Goal: Task Accomplishment & Management: Complete application form

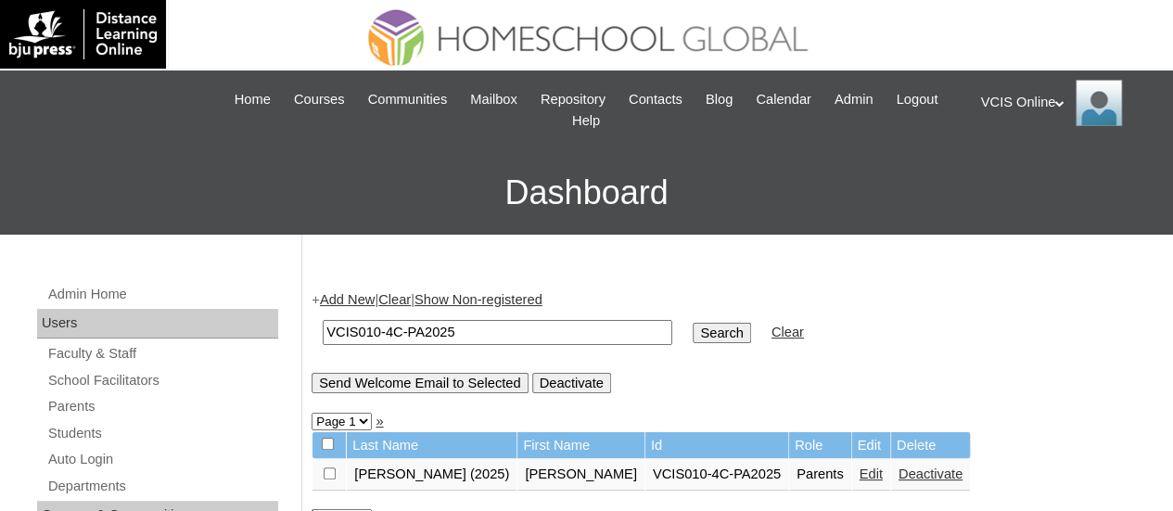
click at [577, 108] on div "VCIS Online My Profile My Settings Logout" at bounding box center [1068, 103] width 174 height 46
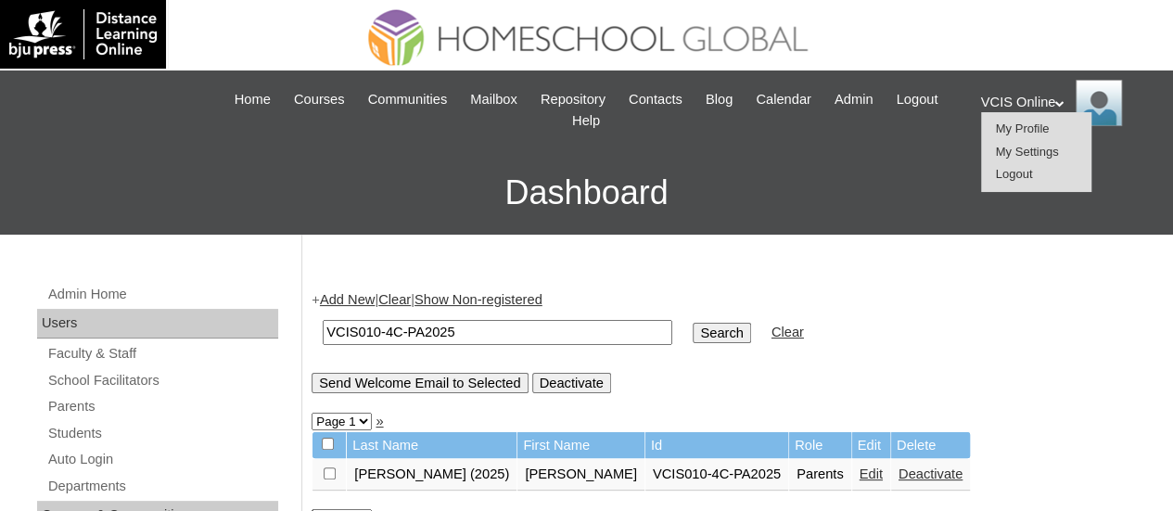
click at [577, 99] on div "VCIS Online My Profile My Settings Logout" at bounding box center [1068, 103] width 174 height 46
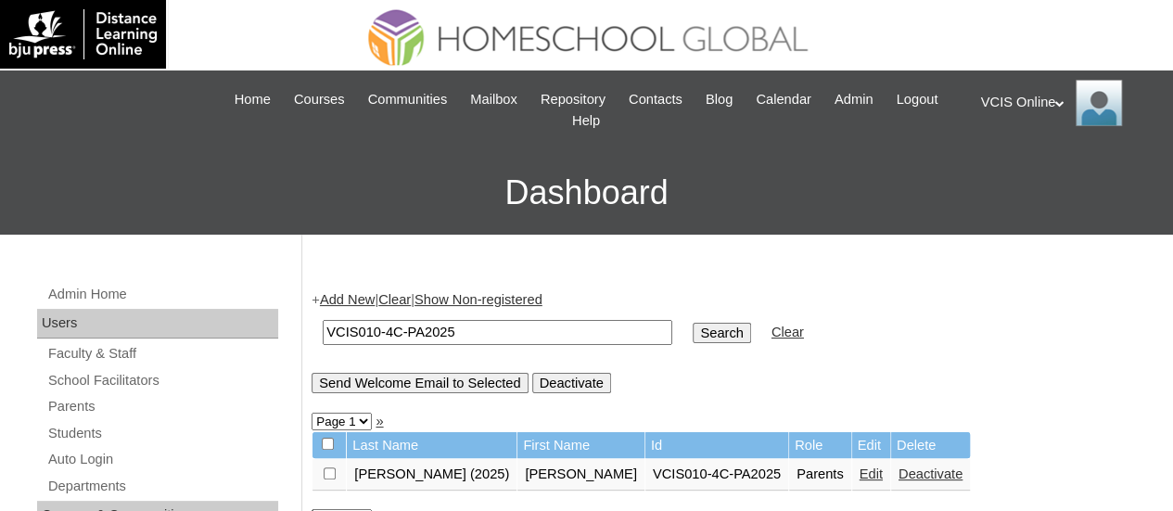
click at [577, 98] on div "VCIS Online My Profile My Settings Logout" at bounding box center [1068, 103] width 174 height 46
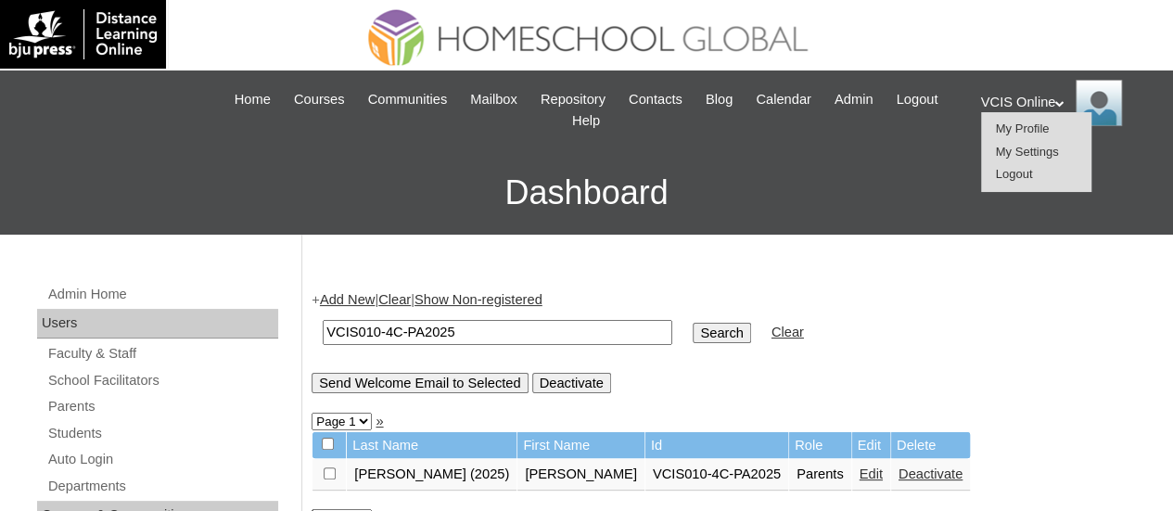
click at [577, 178] on li "Logout" at bounding box center [1036, 174] width 89 height 23
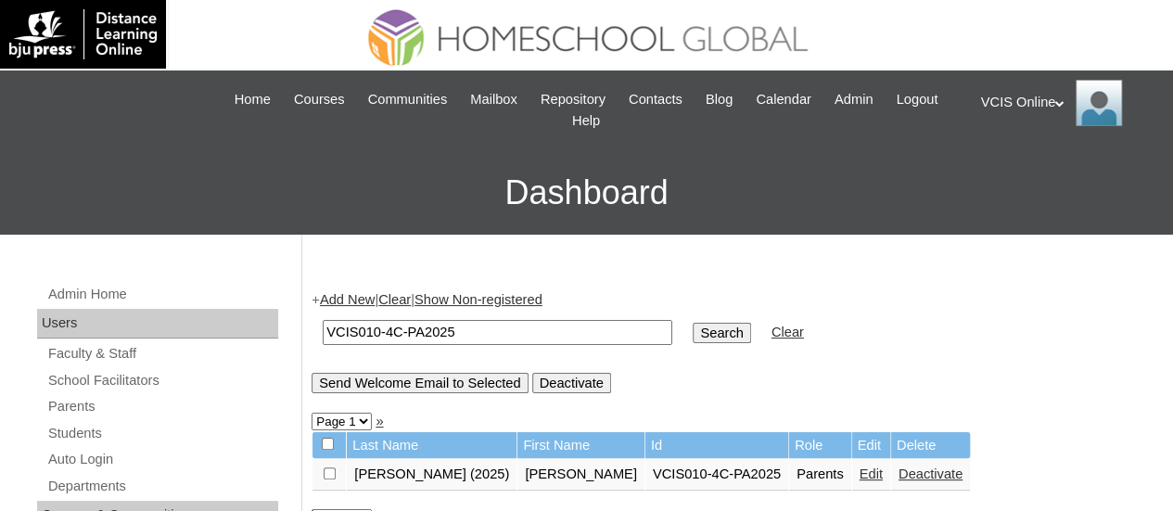
click at [577, 95] on div "VCIS Online My Profile My Settings Logout" at bounding box center [1068, 103] width 174 height 46
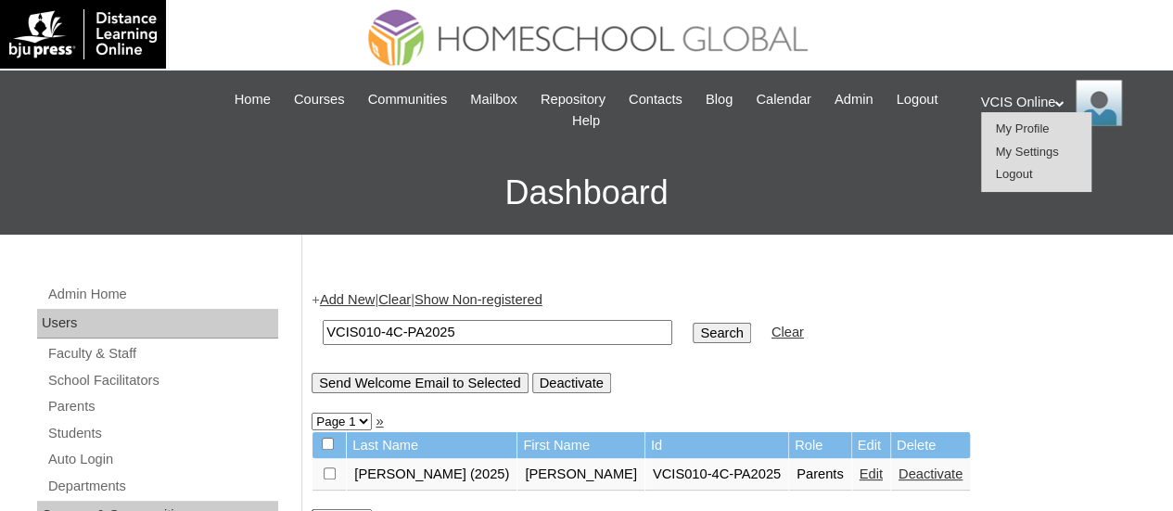
click at [577, 168] on span "Logout" at bounding box center [1013, 174] width 37 height 14
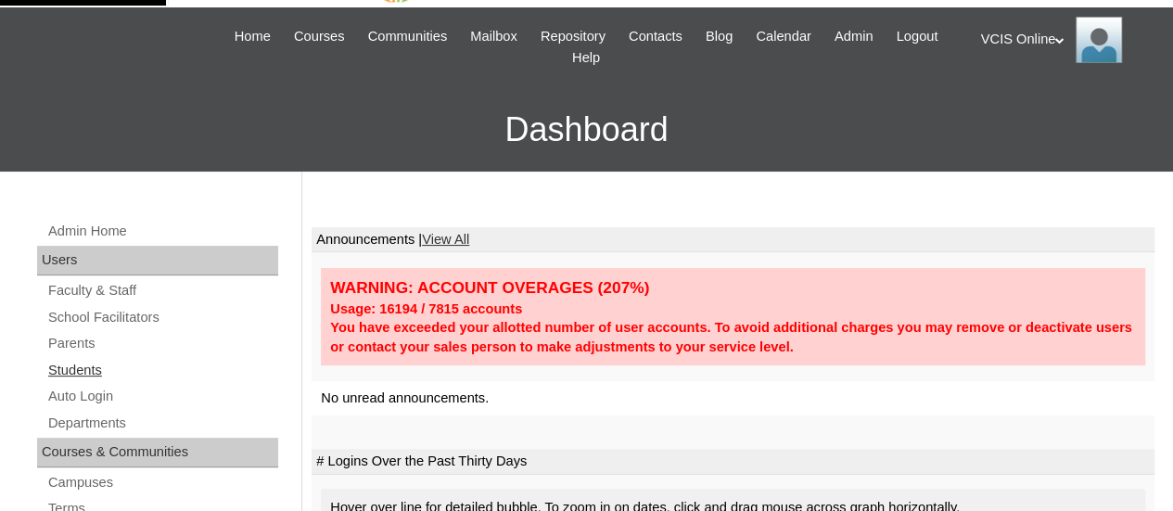
scroll to position [93, 0]
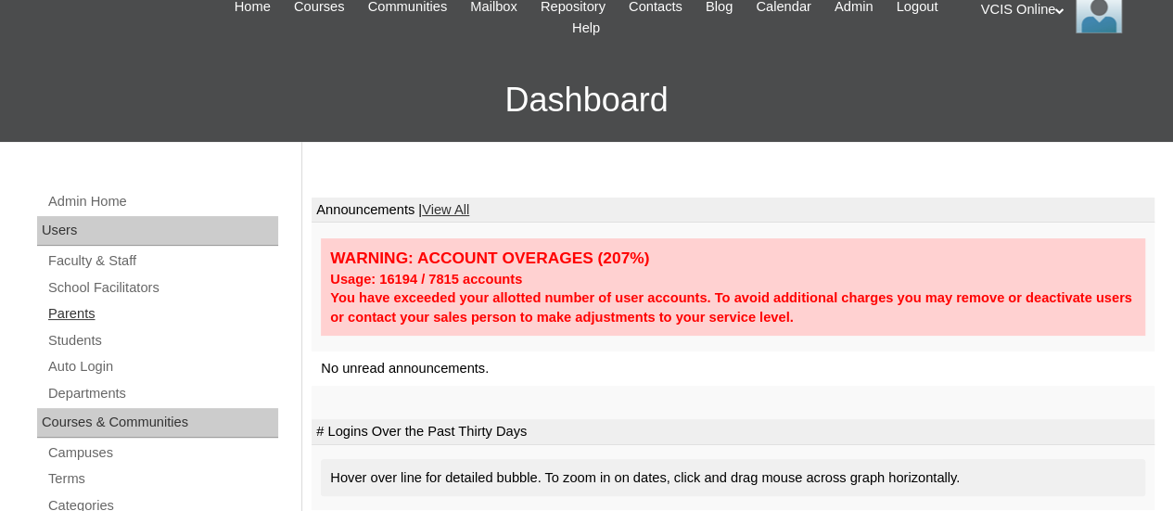
click at [89, 305] on link "Parents" at bounding box center [162, 313] width 232 height 23
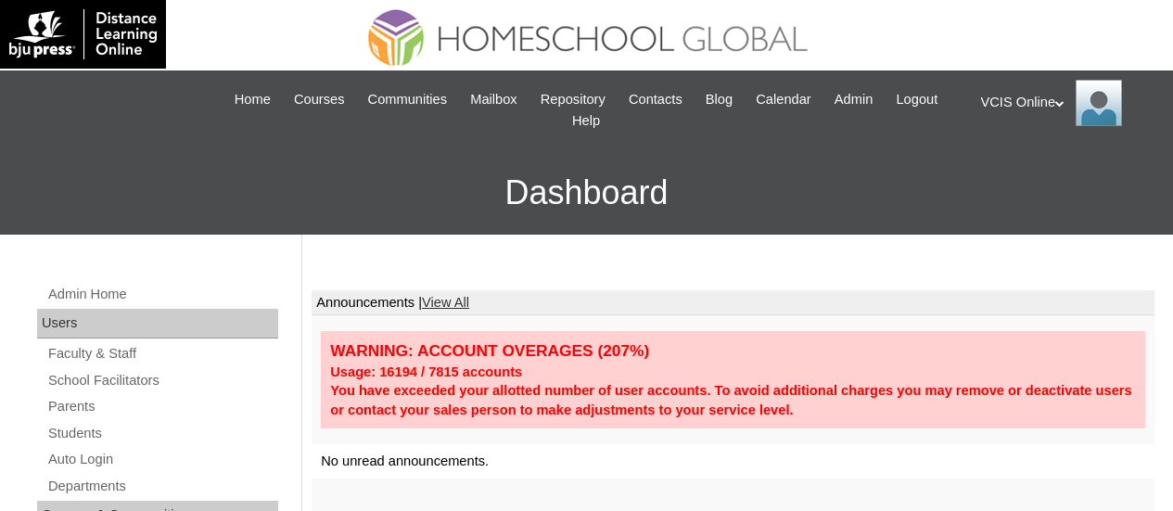
scroll to position [79, 0]
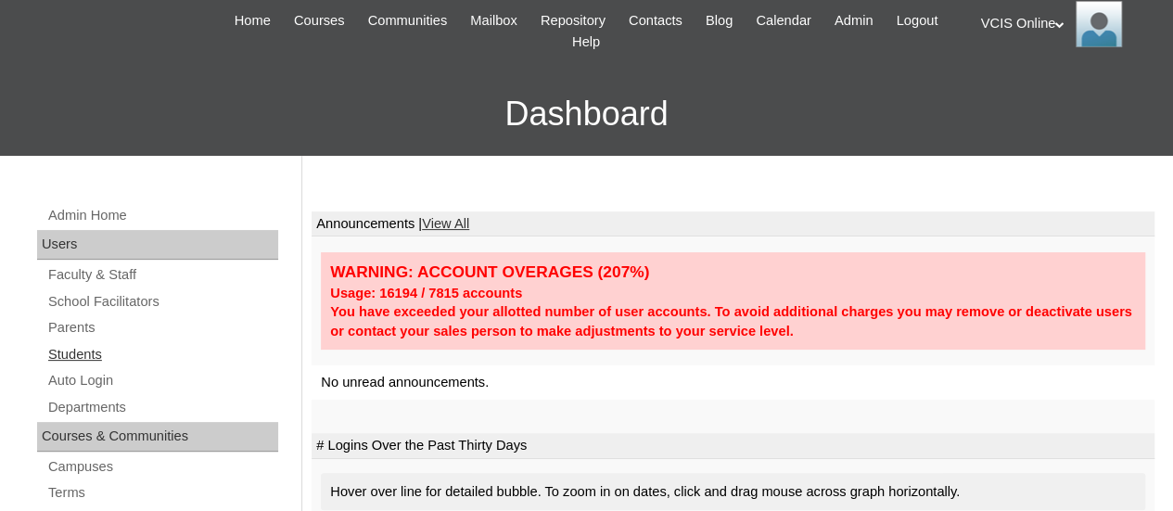
click at [85, 360] on link "Students" at bounding box center [162, 354] width 232 height 23
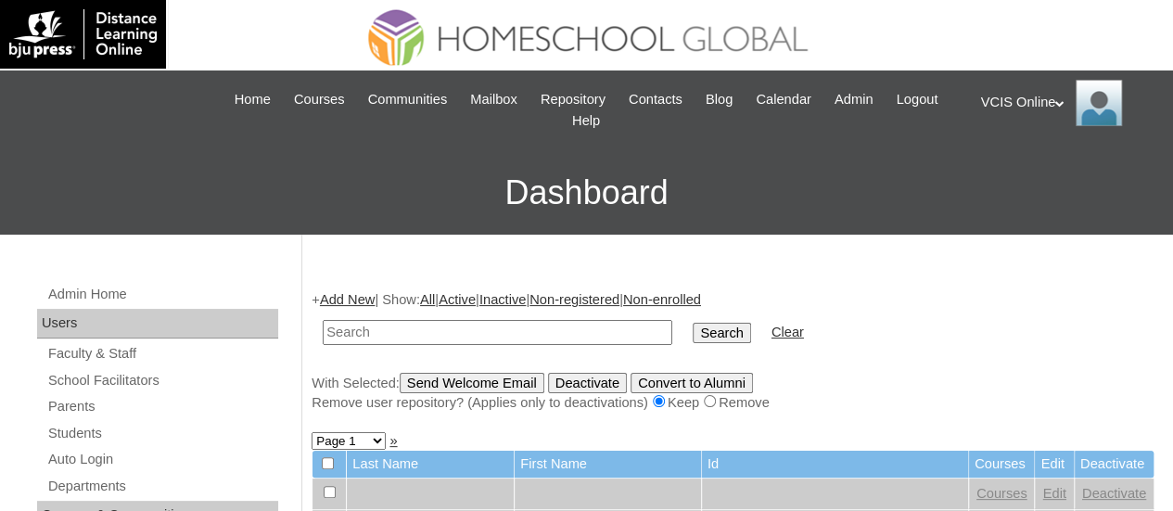
scroll to position [93, 0]
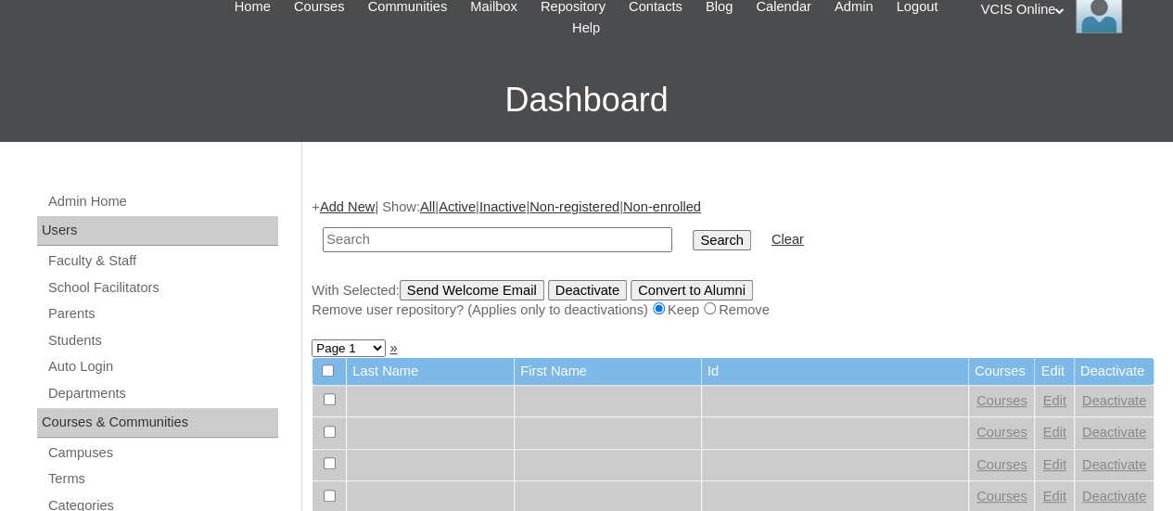
click at [354, 199] on link "Add New" at bounding box center [347, 206] width 55 height 15
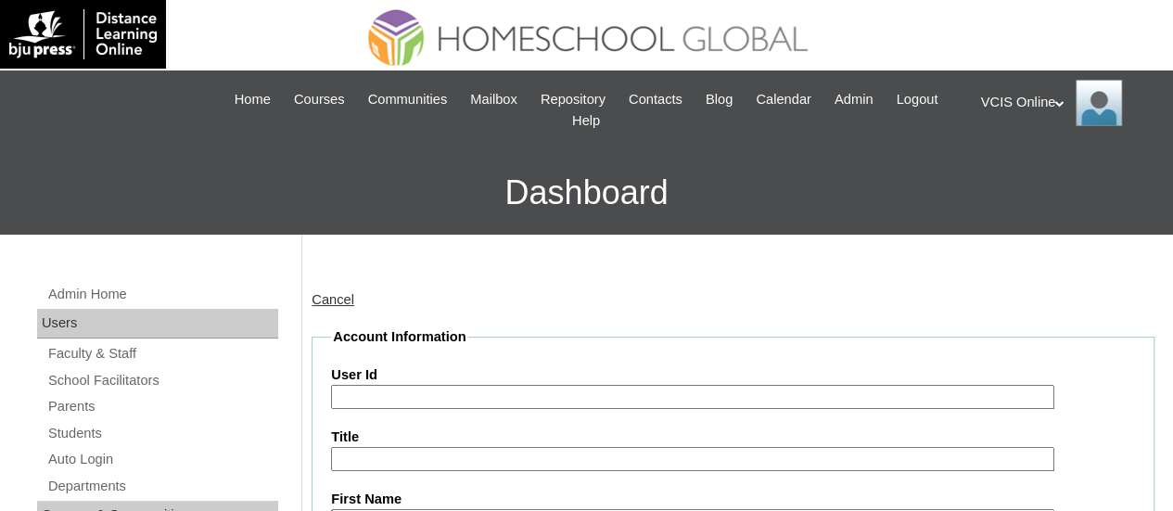
click at [426, 378] on label "User Id" at bounding box center [733, 374] width 804 height 19
click at [426, 385] on input "User Id" at bounding box center [692, 397] width 723 height 25
click at [413, 388] on input "12" at bounding box center [692, 397] width 723 height 25
type input "1"
type input "v"
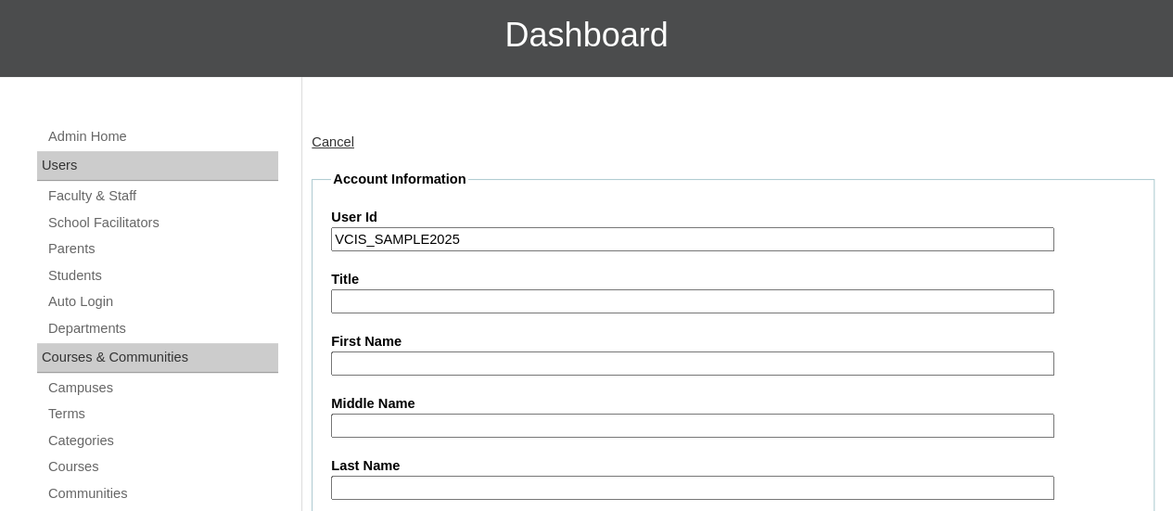
scroll to position [185, 0]
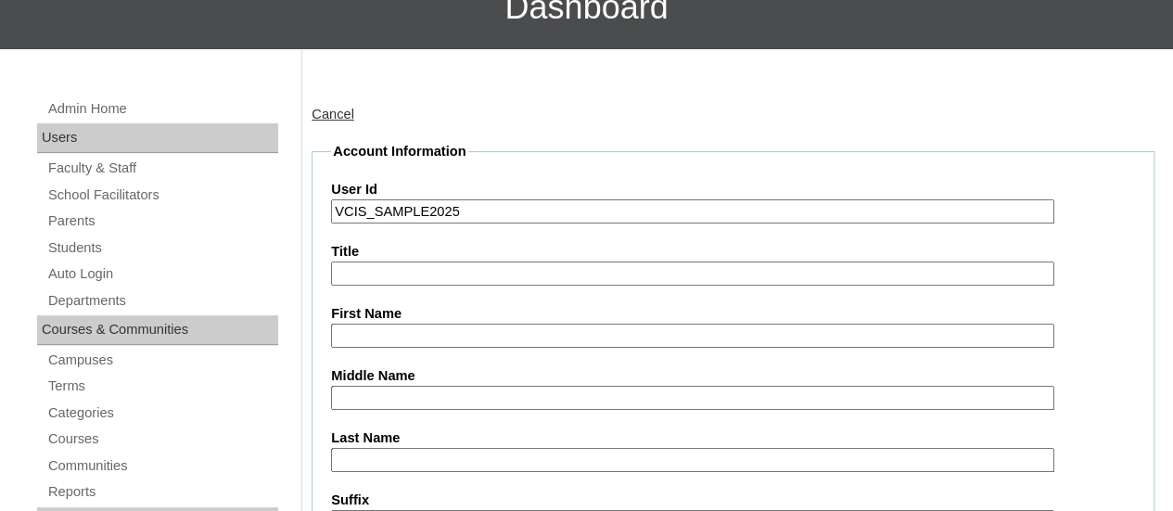
type input "VCIS_SAMPLE2025"
click at [438, 333] on input "First Name" at bounding box center [692, 335] width 723 height 25
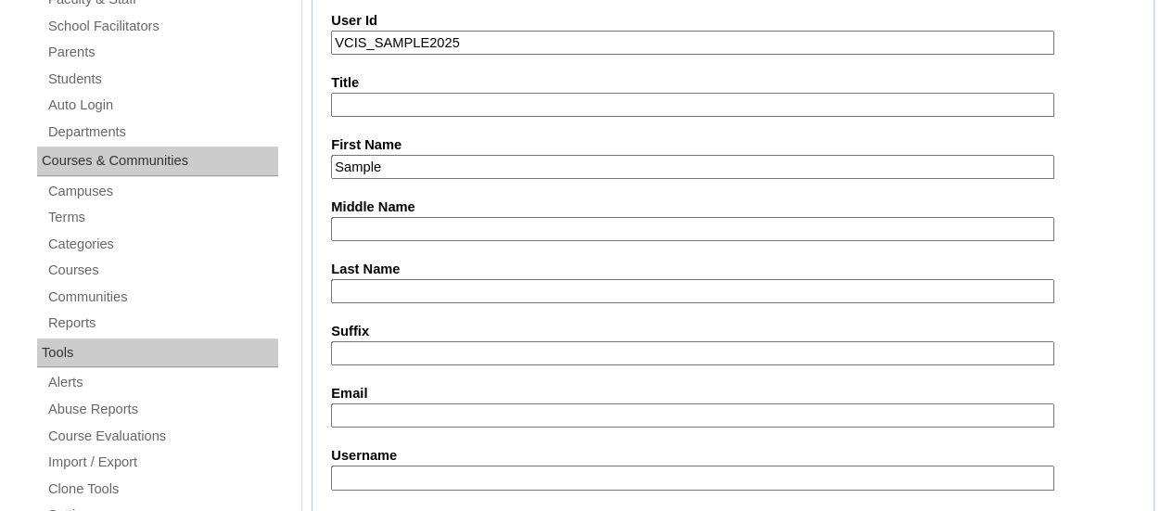
scroll to position [371, 0]
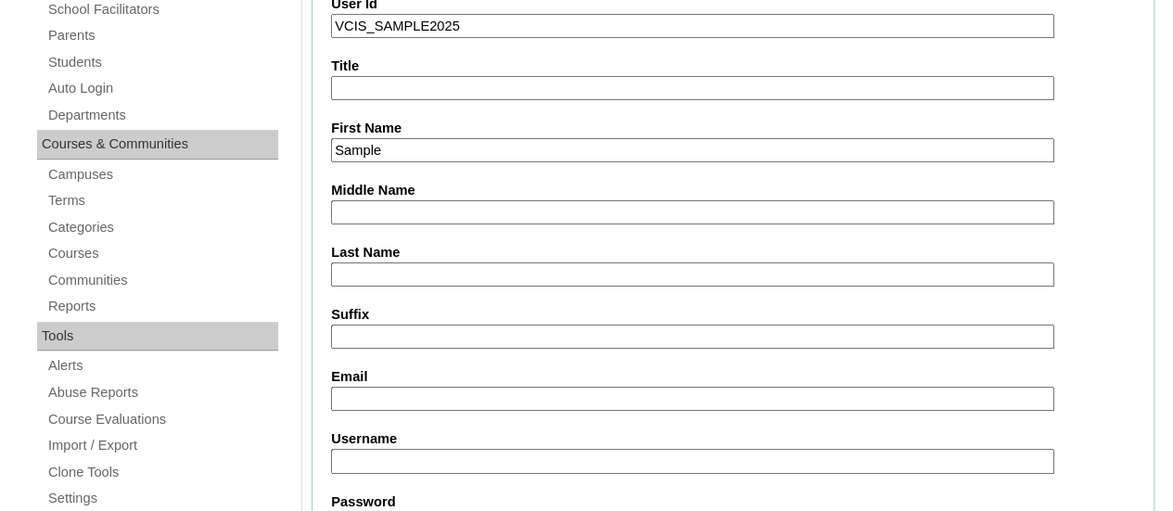
type input "Sample"
click at [387, 281] on input "Last Name" at bounding box center [692, 274] width 723 height 25
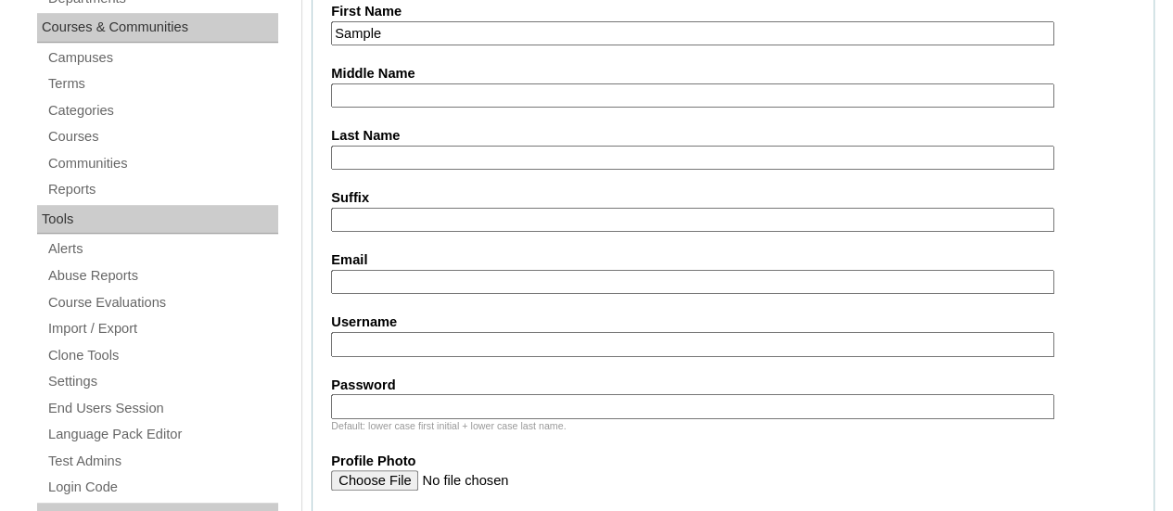
scroll to position [556, 0]
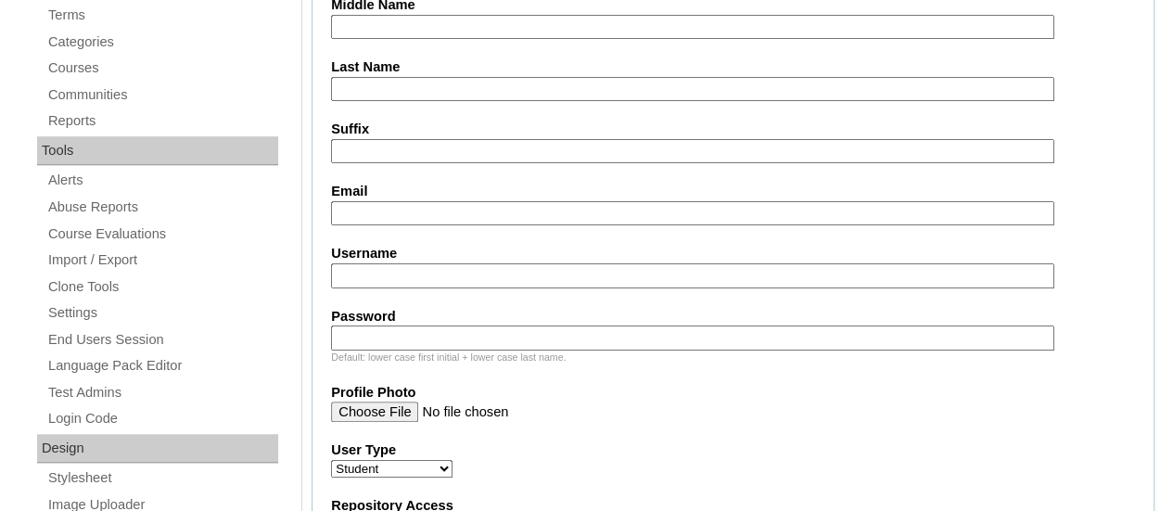
click at [401, 272] on input "Username" at bounding box center [692, 275] width 723 height 25
type input "V"
type input "vcis.student2025"
drag, startPoint x: 363, startPoint y: 351, endPoint x: 365, endPoint y: 342, distance: 9.5
click at [363, 350] on div "Default: lower case first initial + lower case last name." at bounding box center [733, 357] width 804 height 14
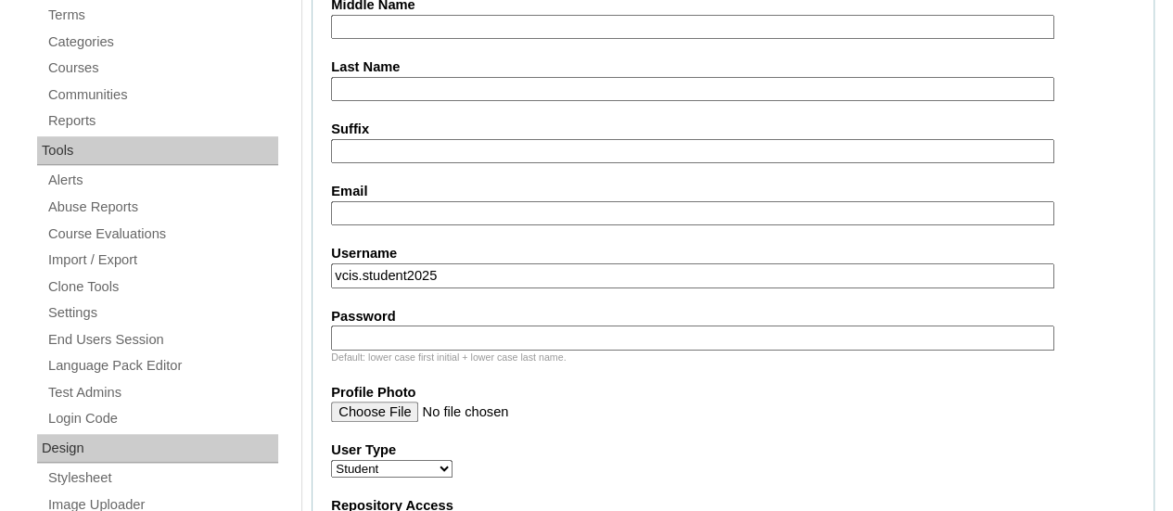
click at [367, 332] on input "Password" at bounding box center [692, 337] width 723 height 25
type input "vcis12345"
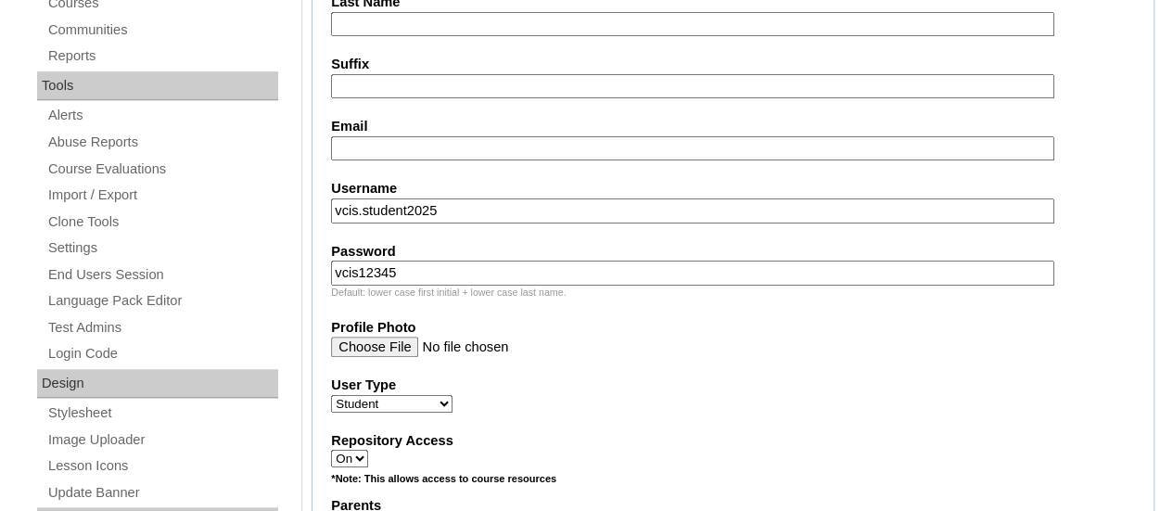
scroll to position [649, 0]
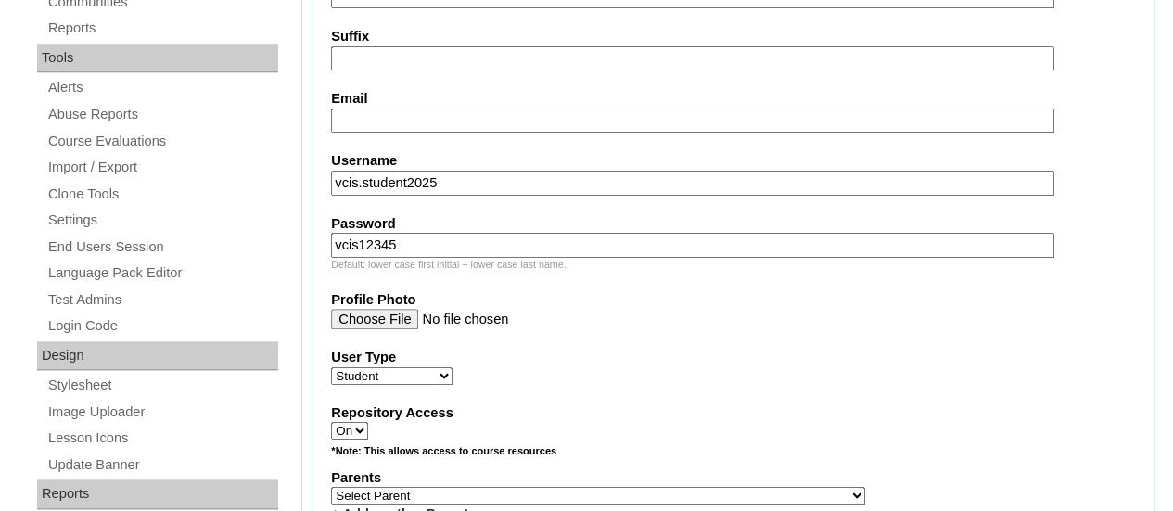
click at [567, 424] on div "Repository Access On Off" at bounding box center [733, 421] width 804 height 37
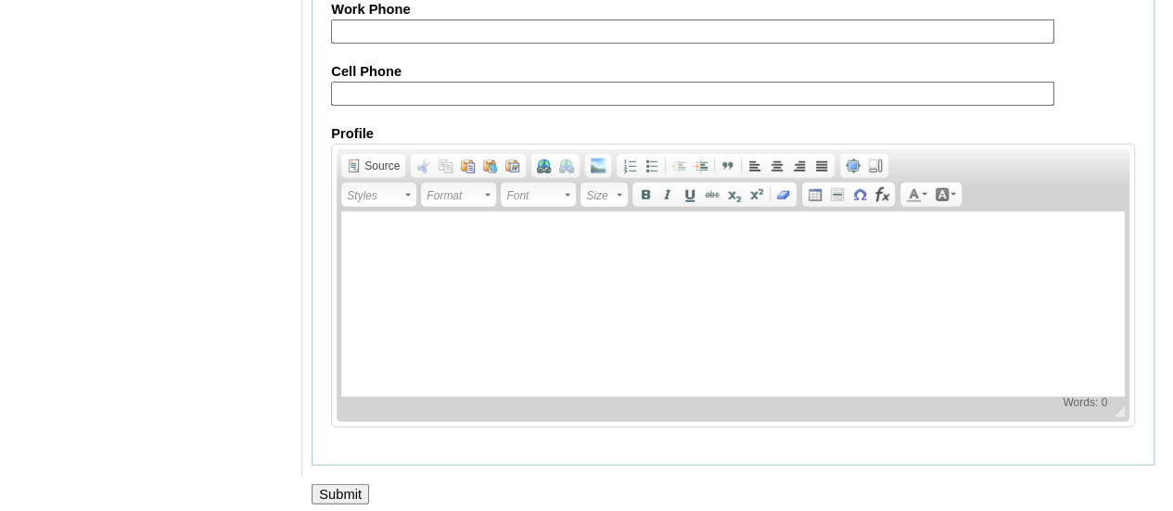
scroll to position [2317, 0]
click at [316, 484] on input "Submit" at bounding box center [339, 494] width 57 height 20
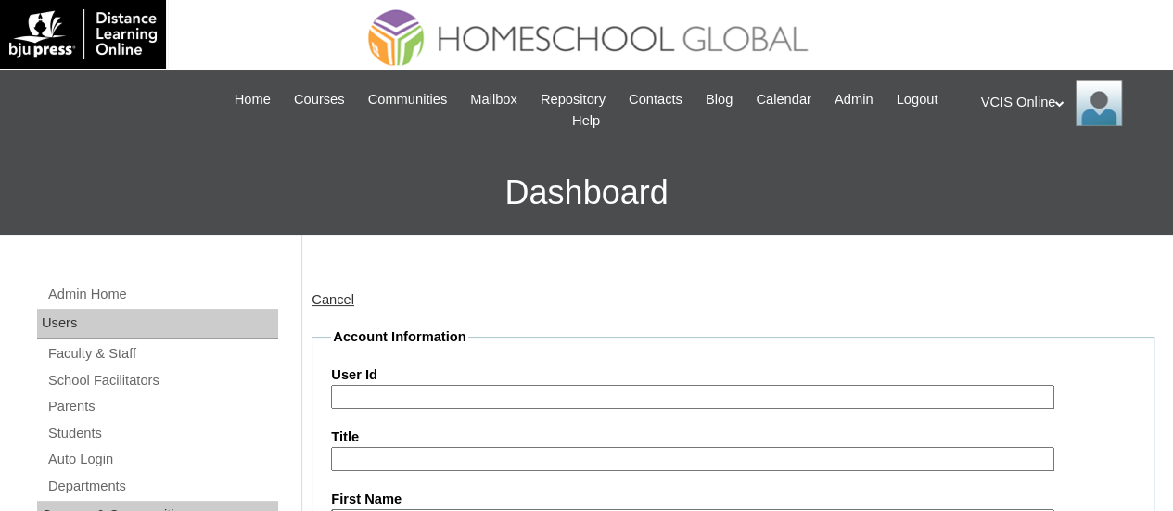
scroll to position [185, 0]
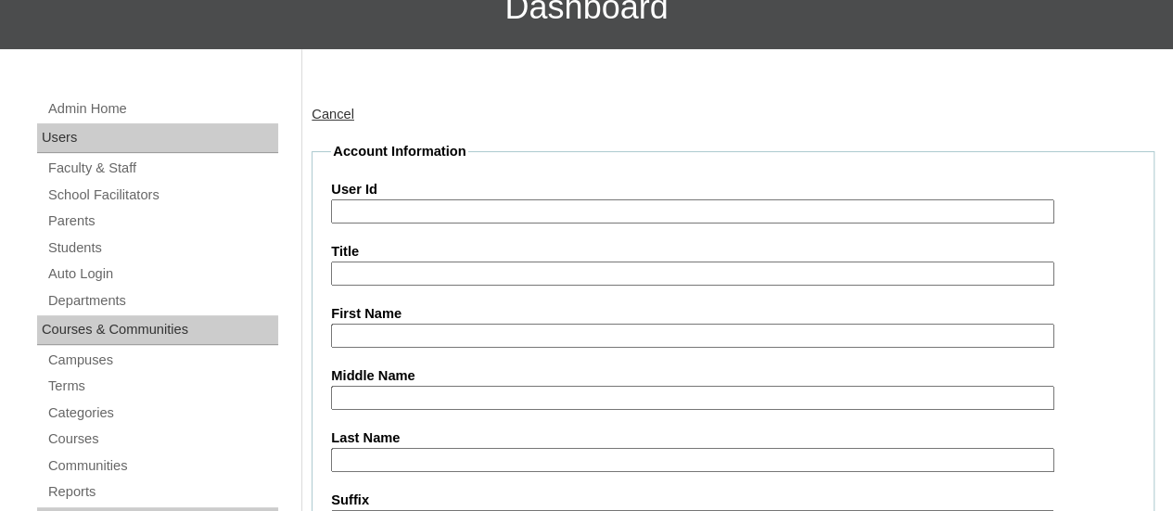
click at [441, 211] on input "User Id" at bounding box center [692, 211] width 723 height 25
click at [385, 448] on input "Last Name" at bounding box center [692, 460] width 723 height 25
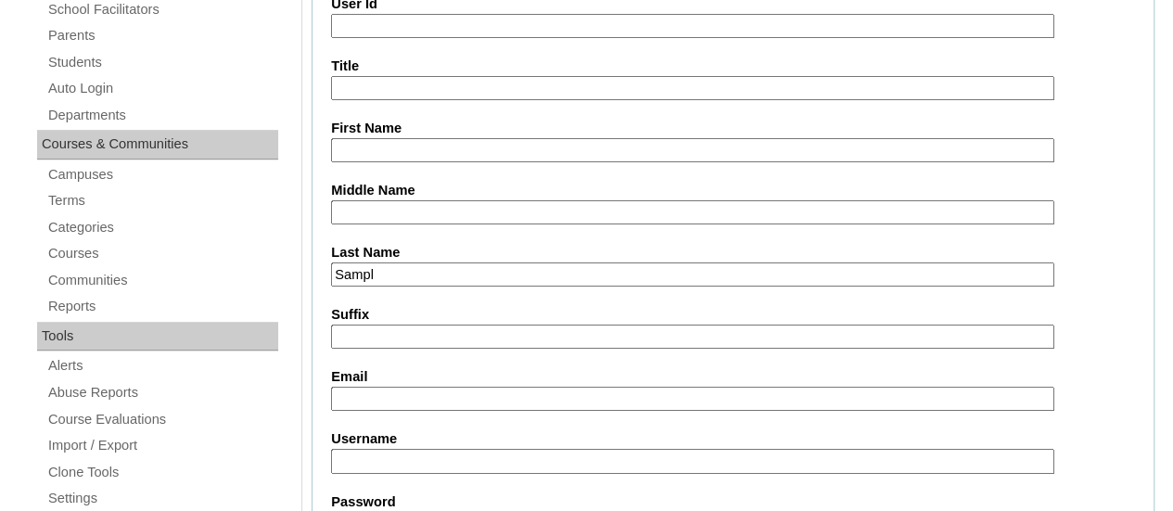
type input "Sampl"
drag, startPoint x: 397, startPoint y: 147, endPoint x: 293, endPoint y: 147, distance: 103.8
type input "VCIS"
click at [425, 270] on input "Sampl" at bounding box center [692, 274] width 723 height 25
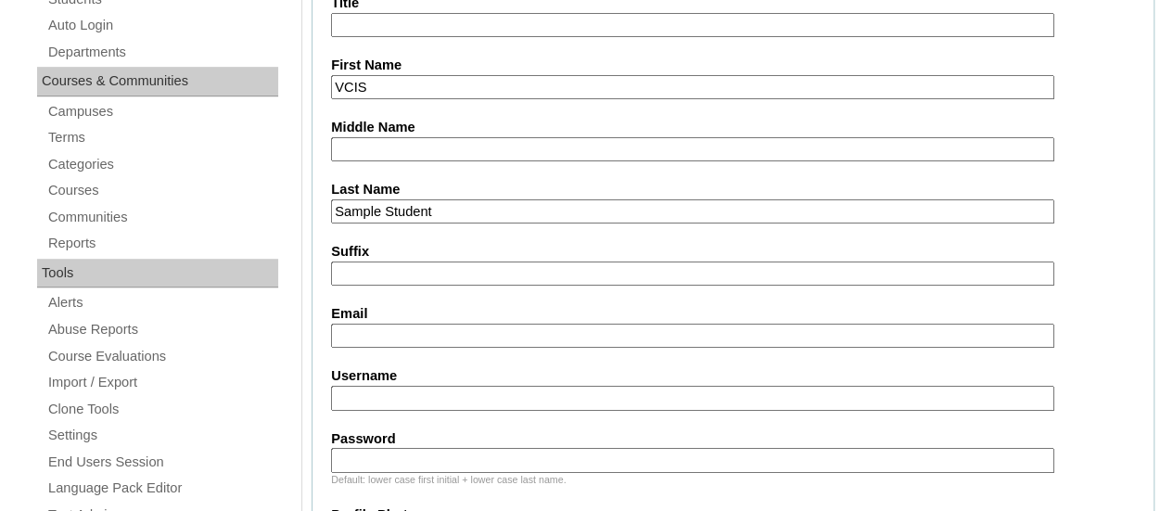
scroll to position [463, 0]
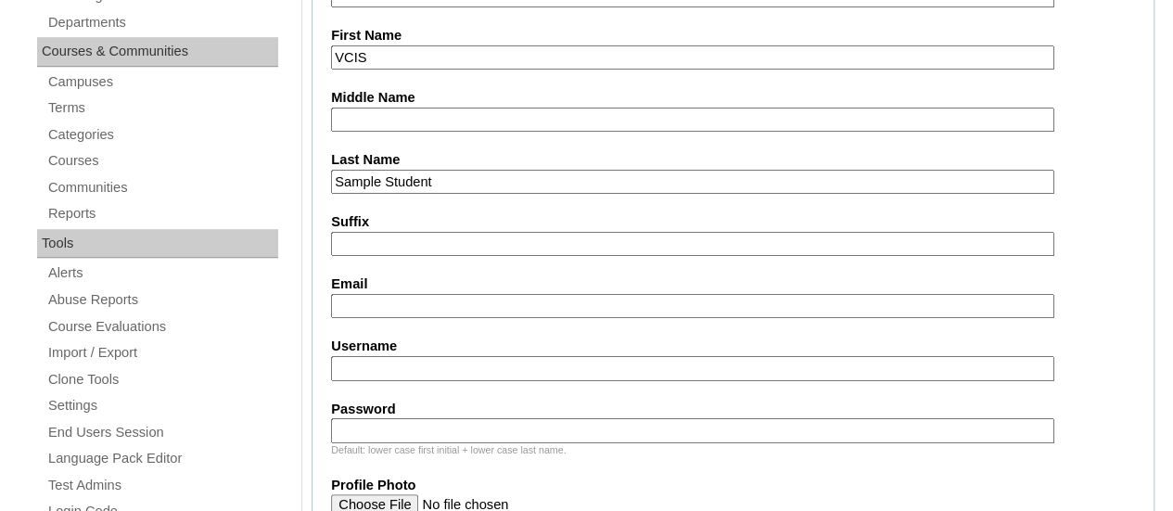
type input "Sample Student"
click at [437, 309] on input "Email" at bounding box center [692, 306] width 723 height 25
click at [402, 301] on input "Email" at bounding box center [692, 306] width 723 height 25
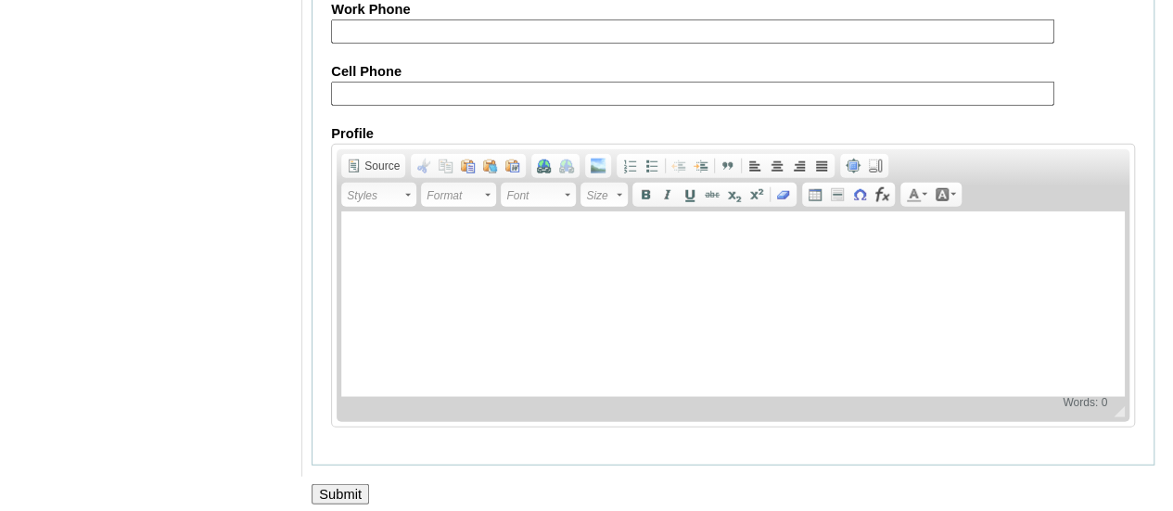
scroll to position [2317, 0]
click at [342, 484] on input "Submit" at bounding box center [339, 494] width 57 height 20
